Goal: Use online tool/utility: Utilize a website feature to perform a specific function

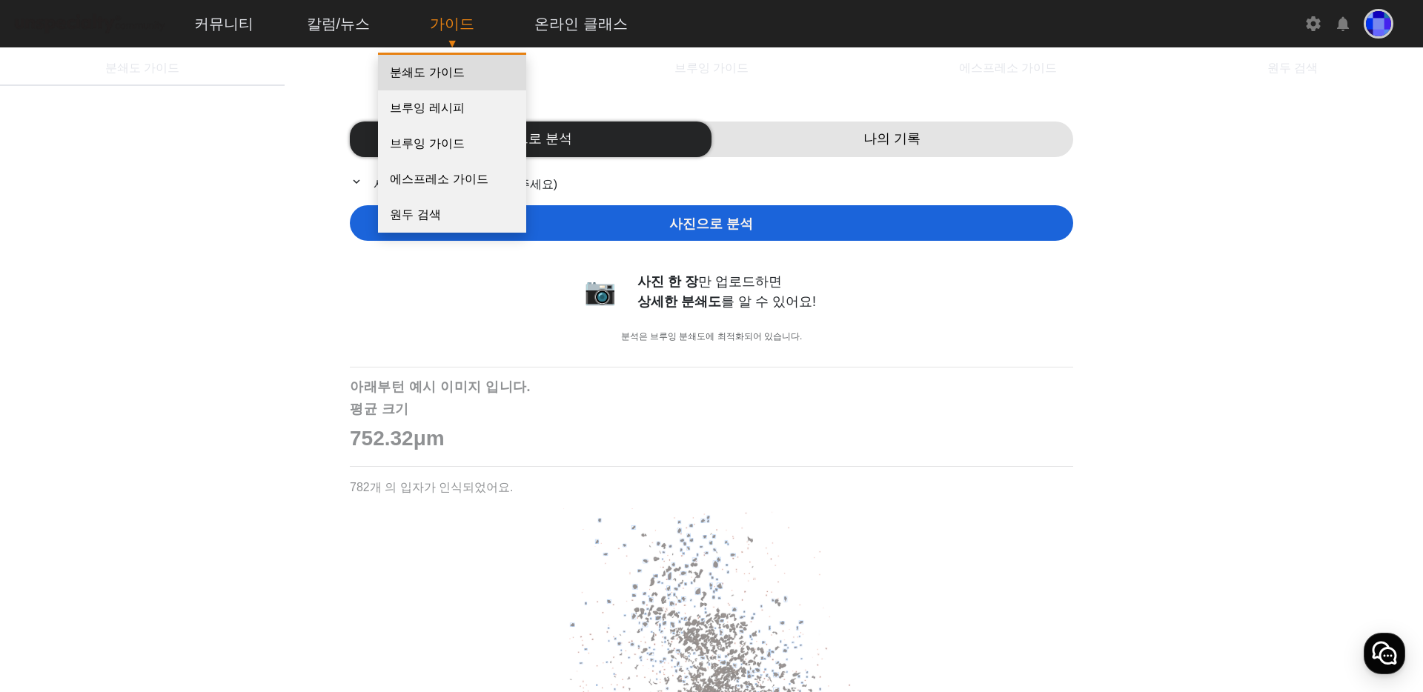
click at [443, 79] on link "분쇄도 가이드" at bounding box center [452, 73] width 148 height 36
click at [438, 67] on link "분쇄도 가이드" at bounding box center [452, 73] width 148 height 36
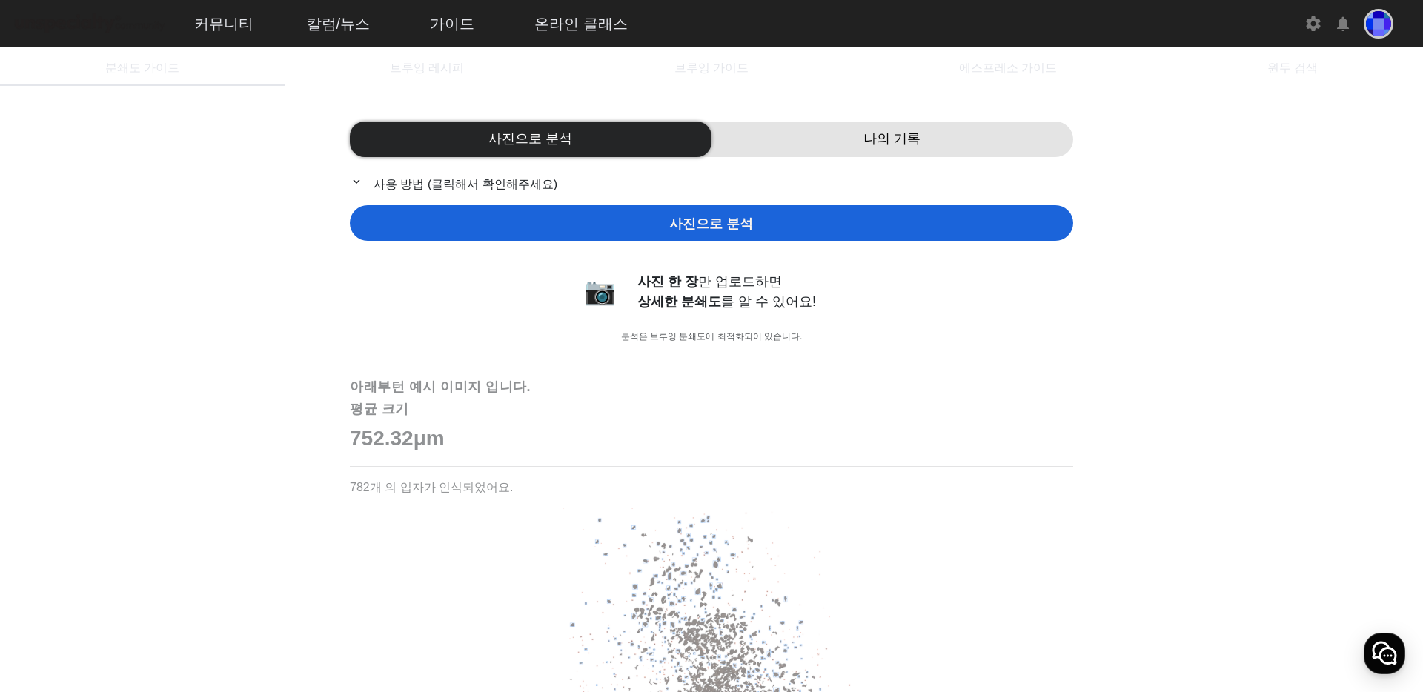
click at [449, 184] on p "expand_more 사용 방법 (클릭해서 확인해주세요)" at bounding box center [711, 184] width 723 height 19
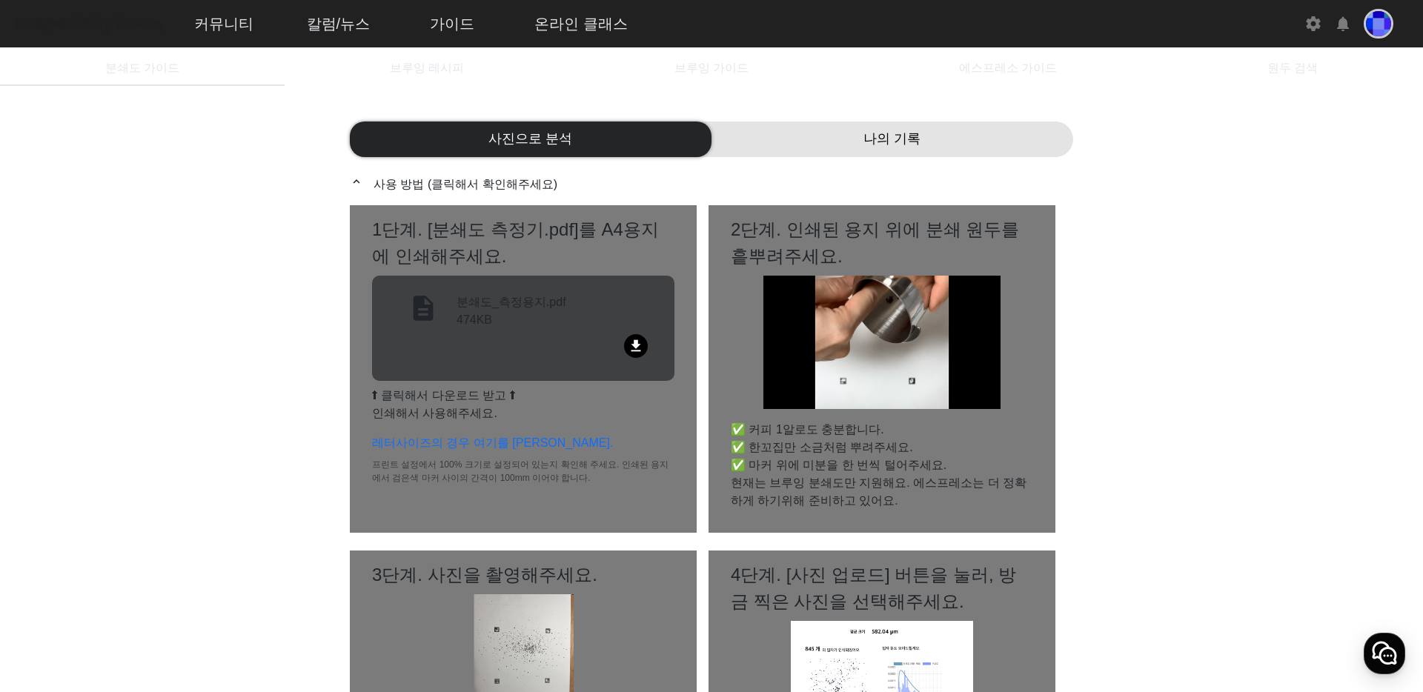
scroll to position [102, 0]
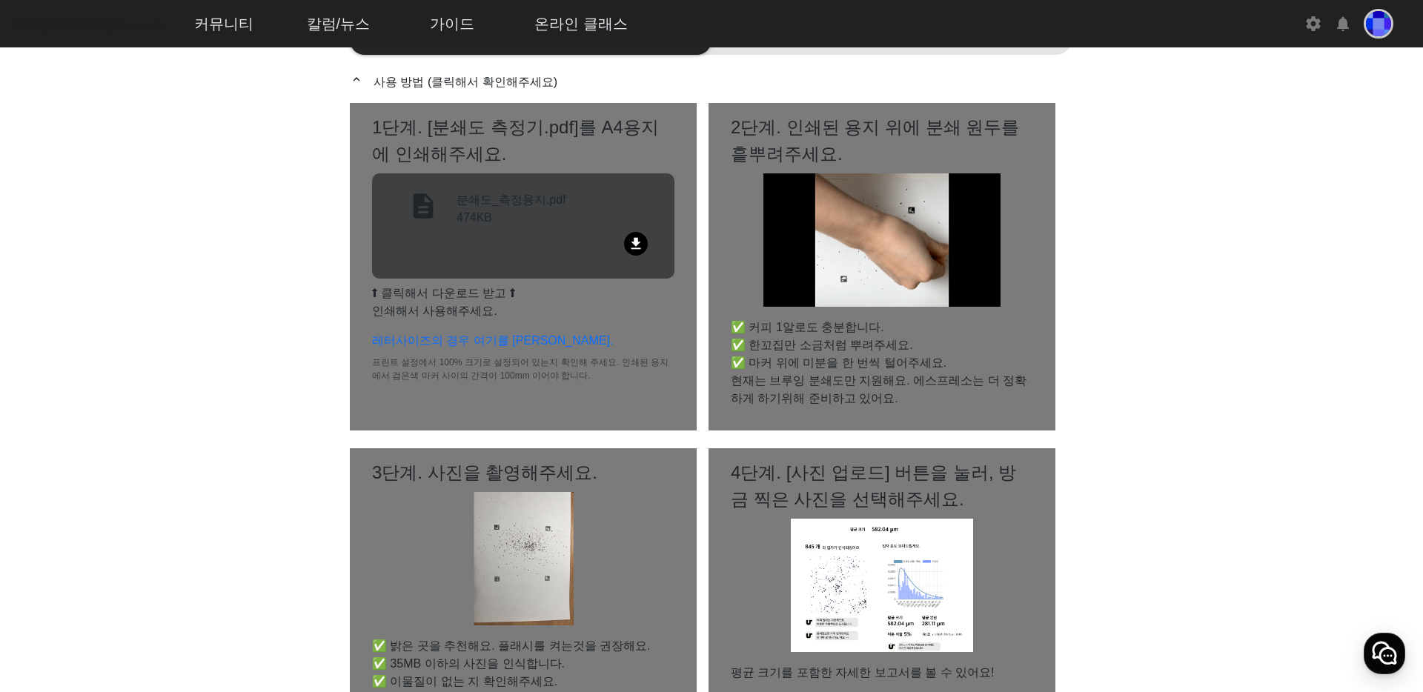
click at [615, 239] on div "file_download" at bounding box center [523, 246] width 267 height 29
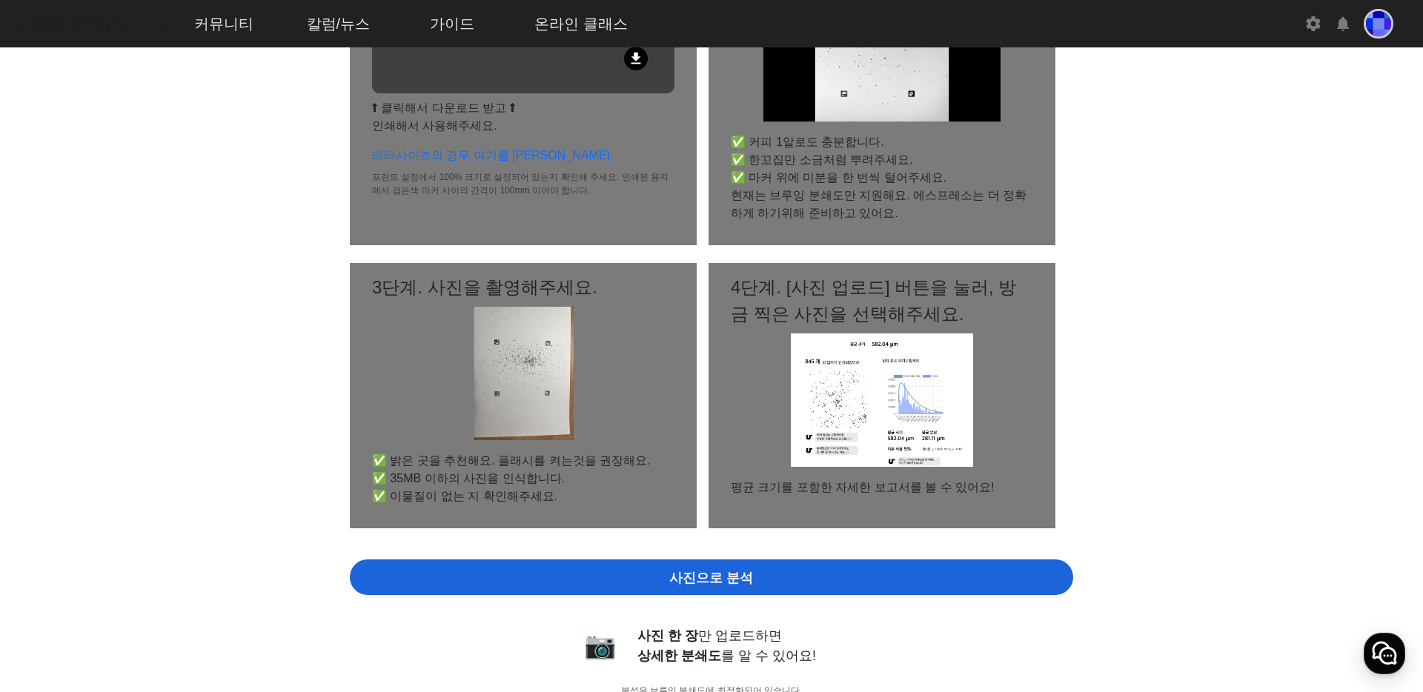
scroll to position [287, 0]
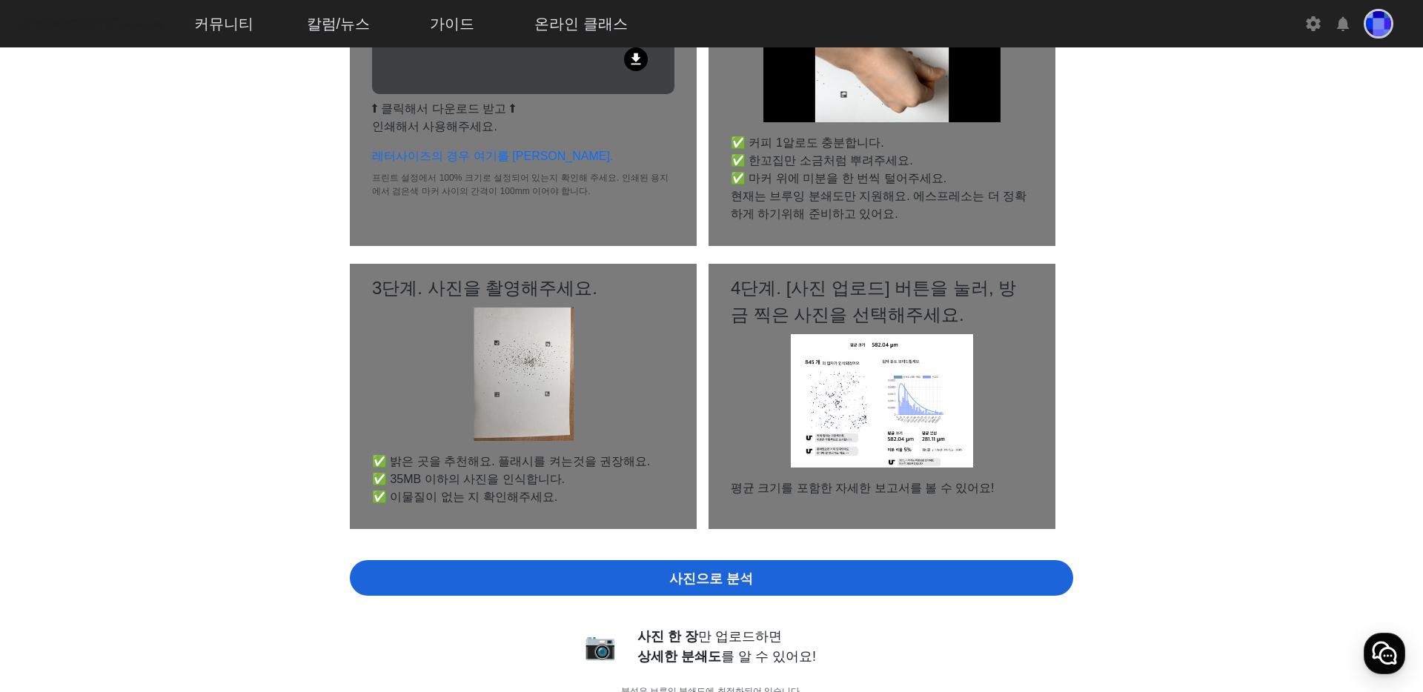
click at [685, 591] on div "사진으로 분석" at bounding box center [711, 578] width 723 height 36
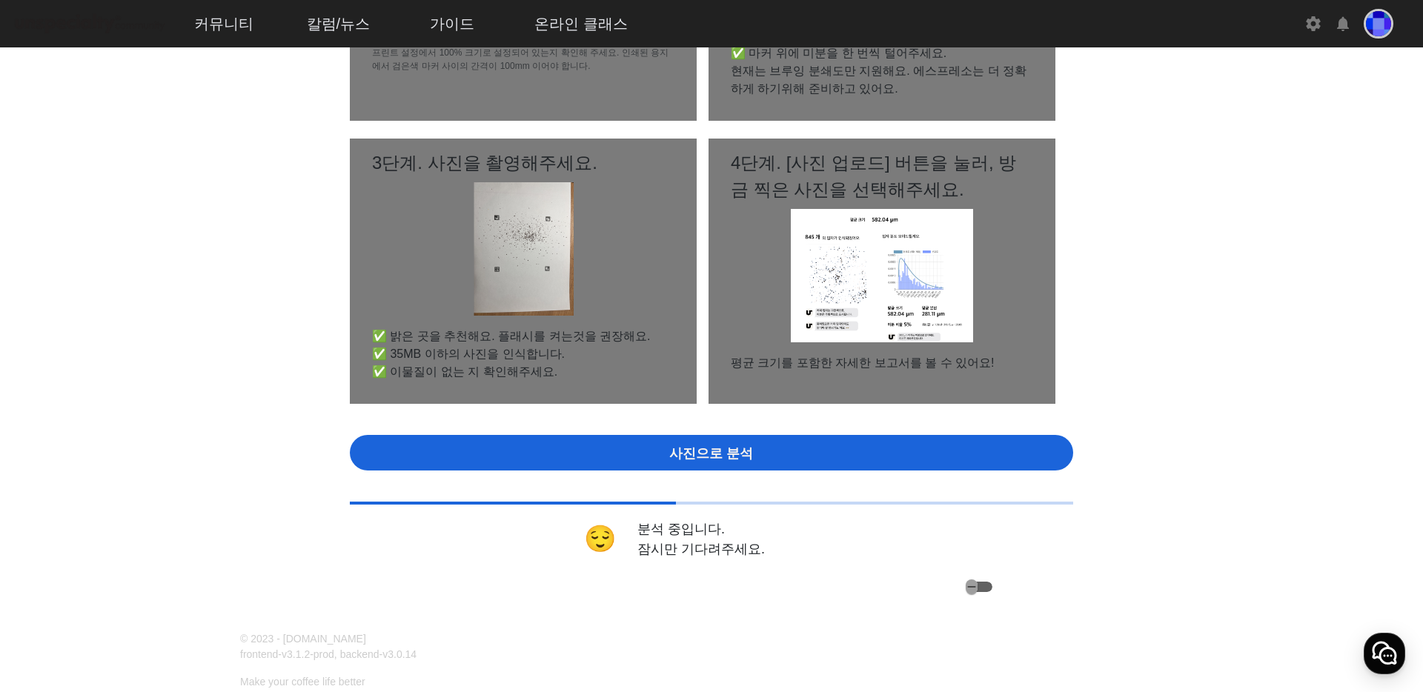
scroll to position [0, 0]
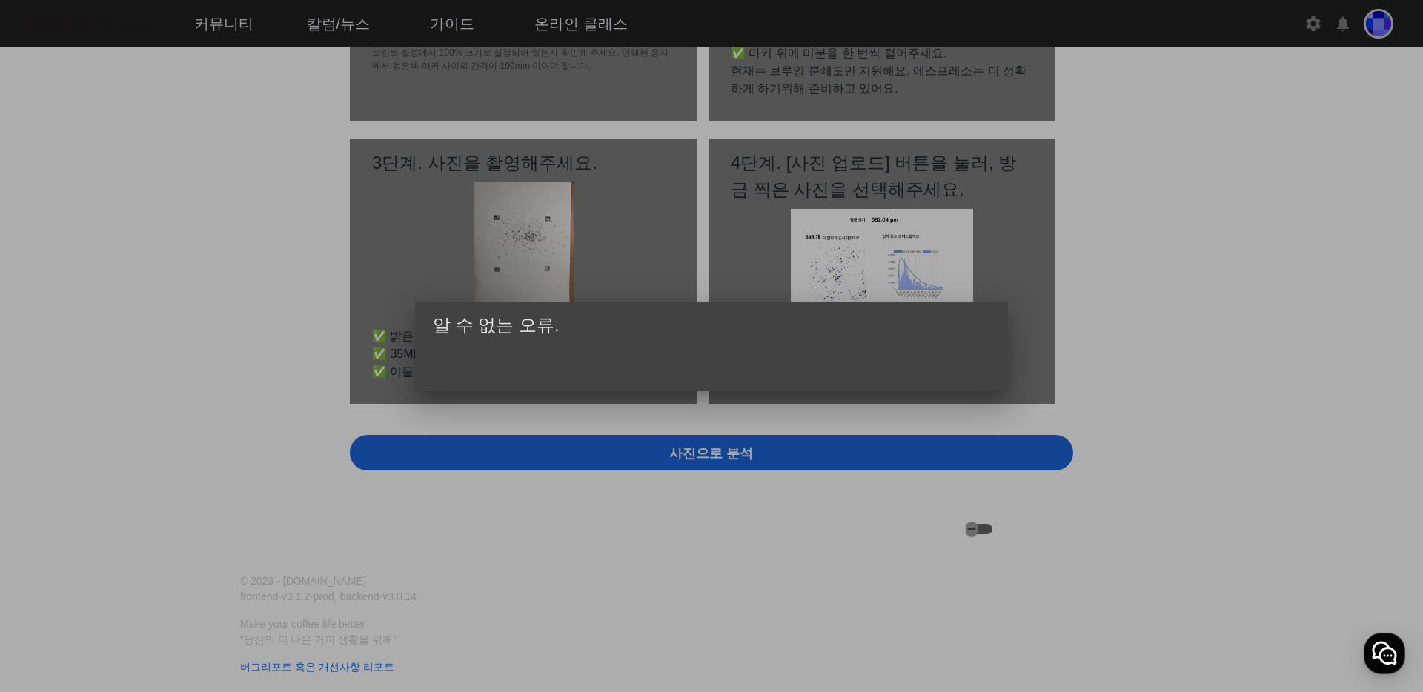
click at [507, 394] on div at bounding box center [711, 346] width 1423 height 692
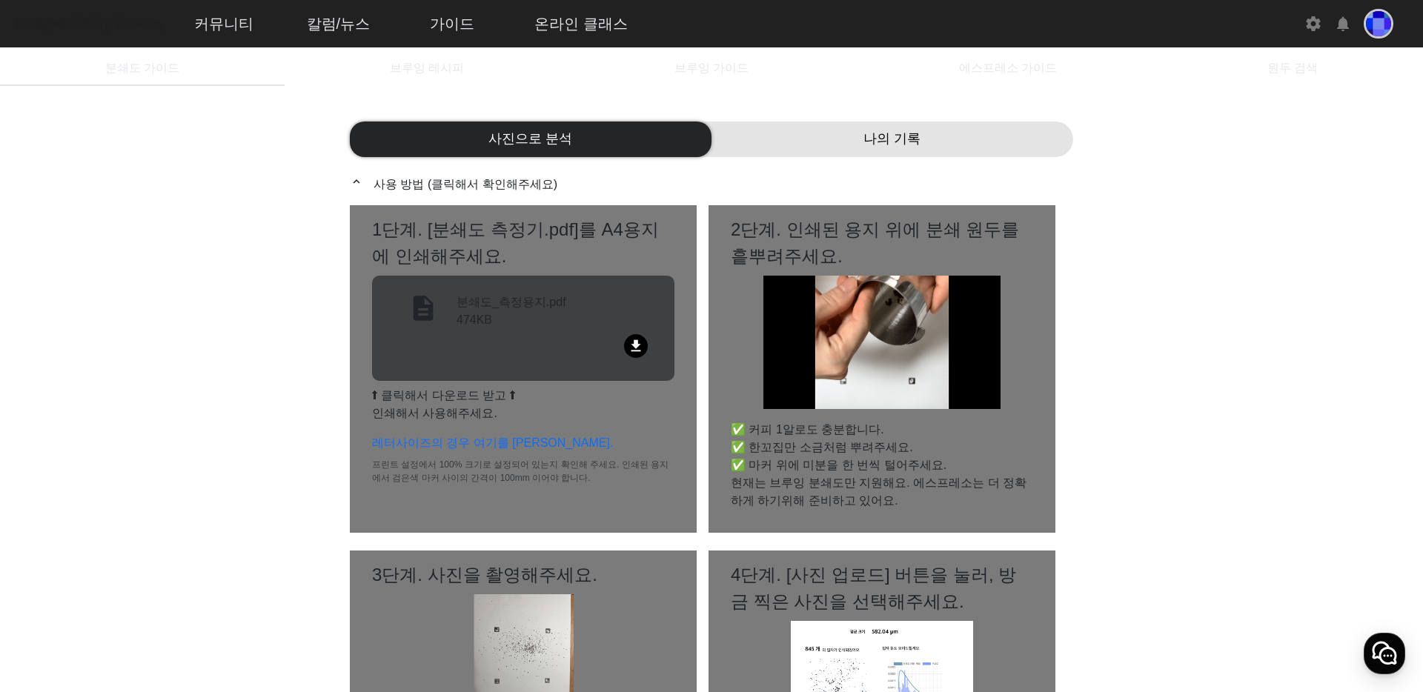
scroll to position [412, 0]
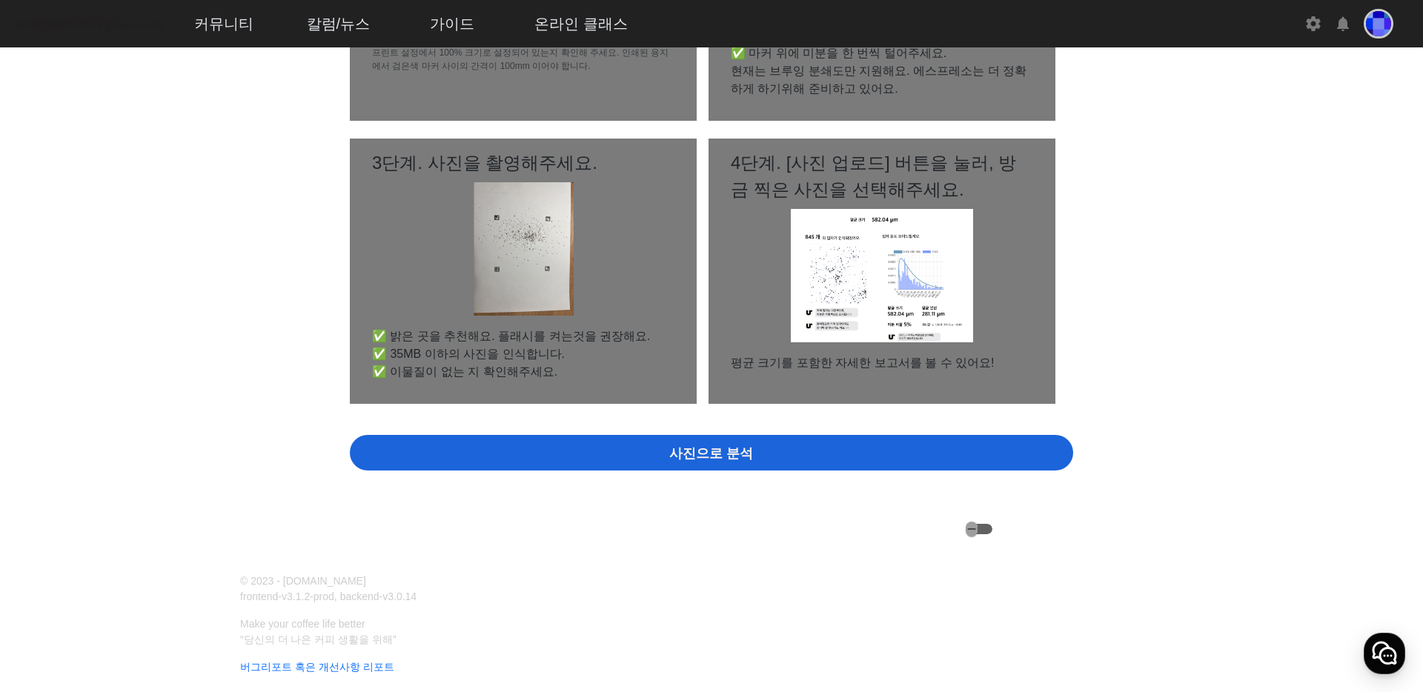
click at [556, 433] on div "1단계. [분쇄도 측정기.pdf]를 A4용지에 인쇄해주세요. description 분쇄도_측정용지.pdf 474KB file_download …" at bounding box center [711, 114] width 723 height 642
click at [650, 462] on div "사진으로 분석" at bounding box center [711, 453] width 723 height 36
click at [909, 451] on div "사진으로 분석" at bounding box center [711, 453] width 723 height 36
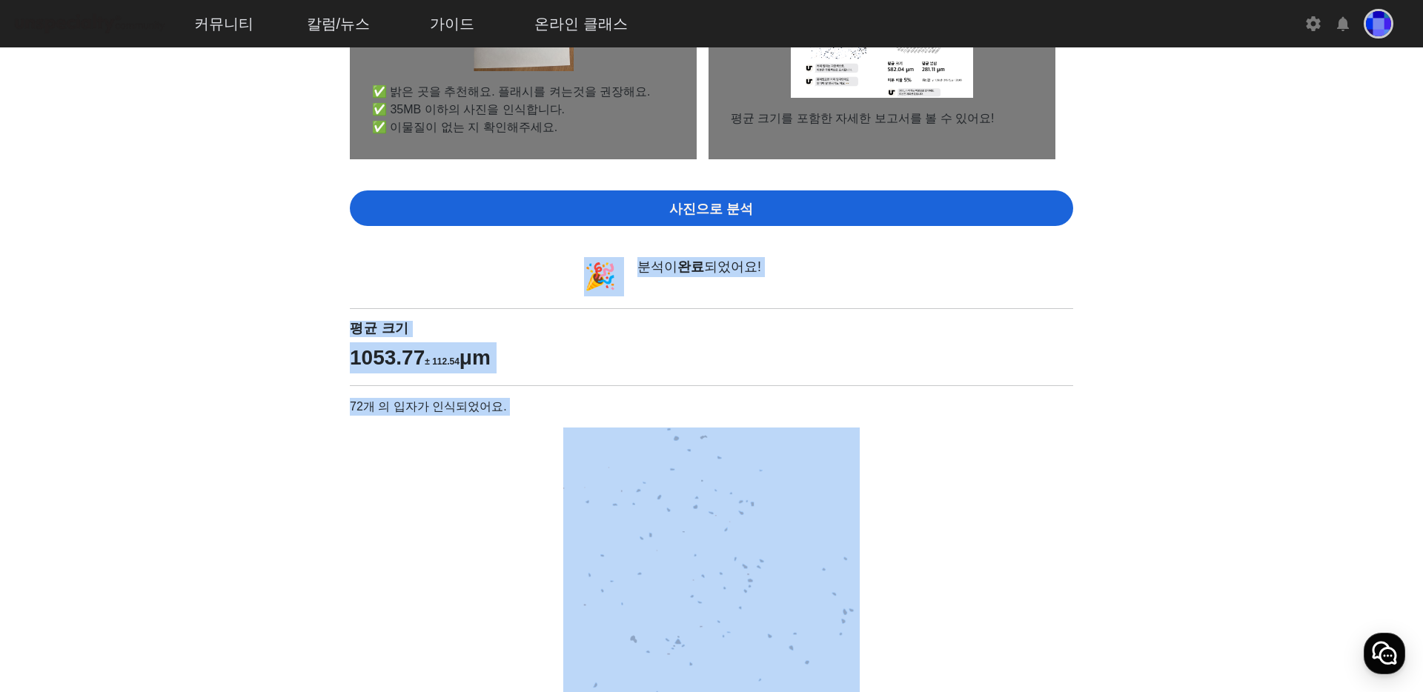
scroll to position [749, 0]
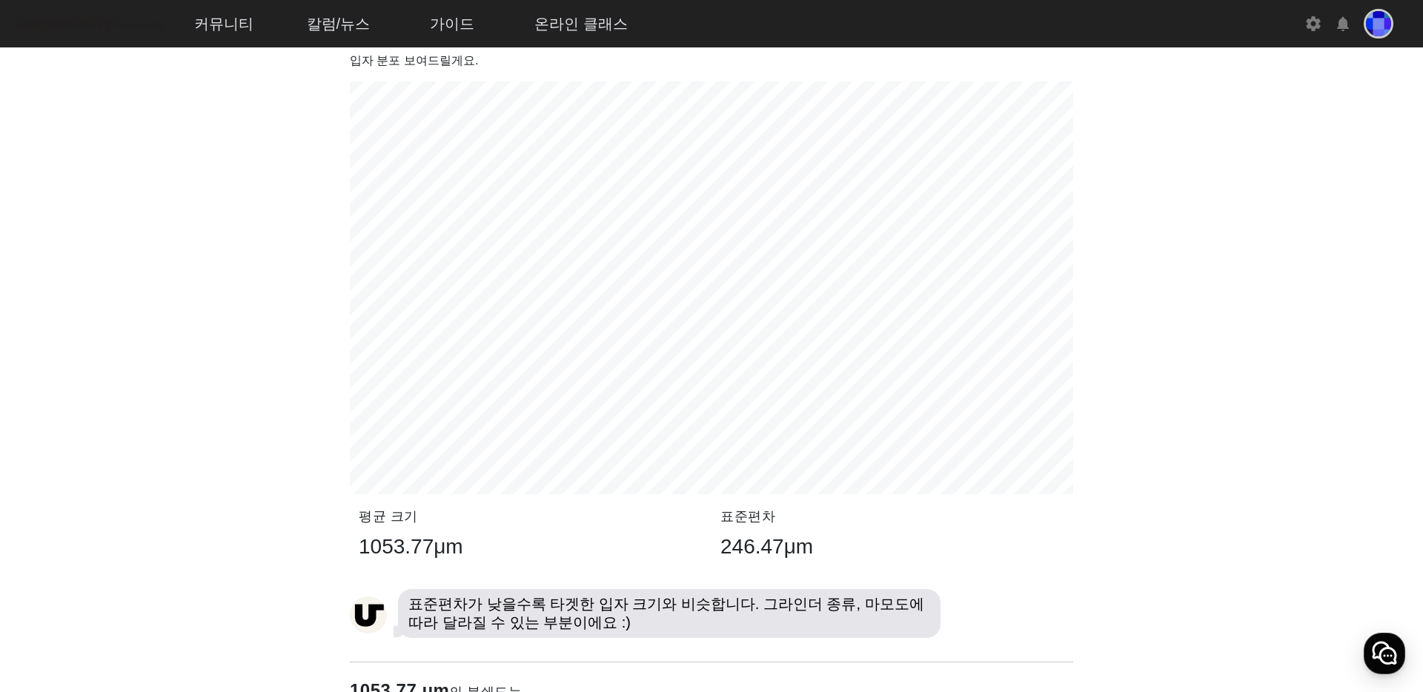
scroll to position [1467, 0]
